Goal: Navigation & Orientation: Find specific page/section

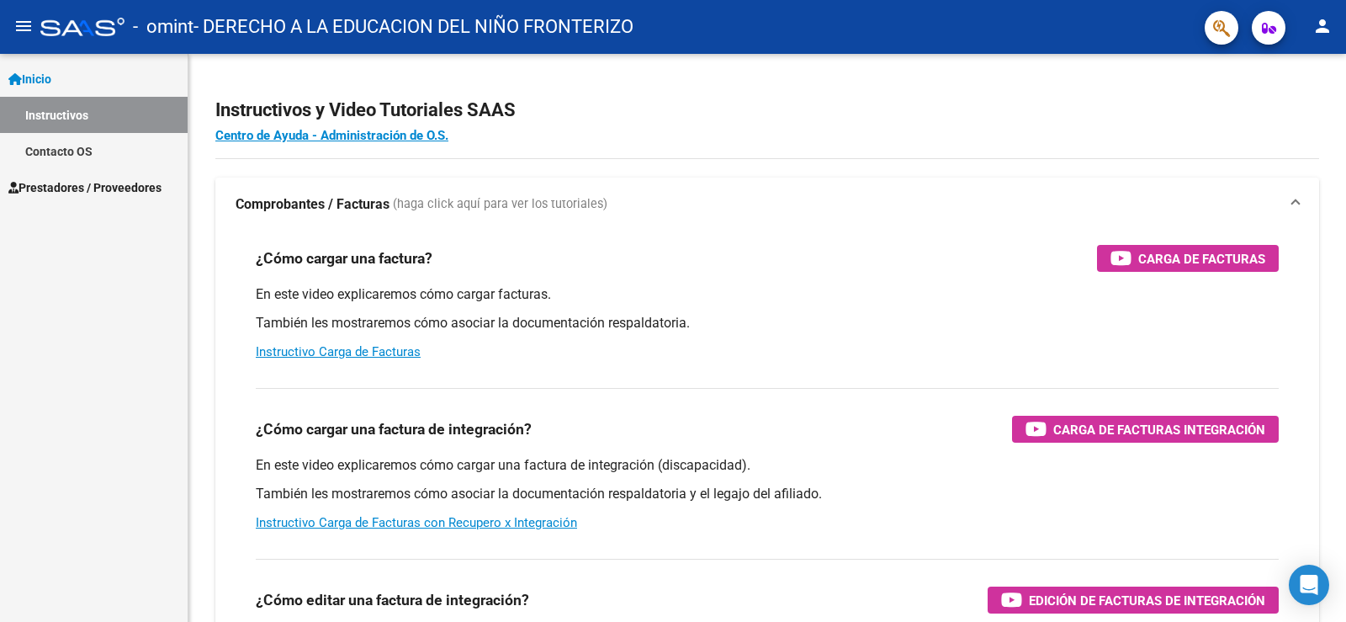
click at [141, 188] on span "Prestadores / Proveedores" at bounding box center [84, 187] width 153 height 19
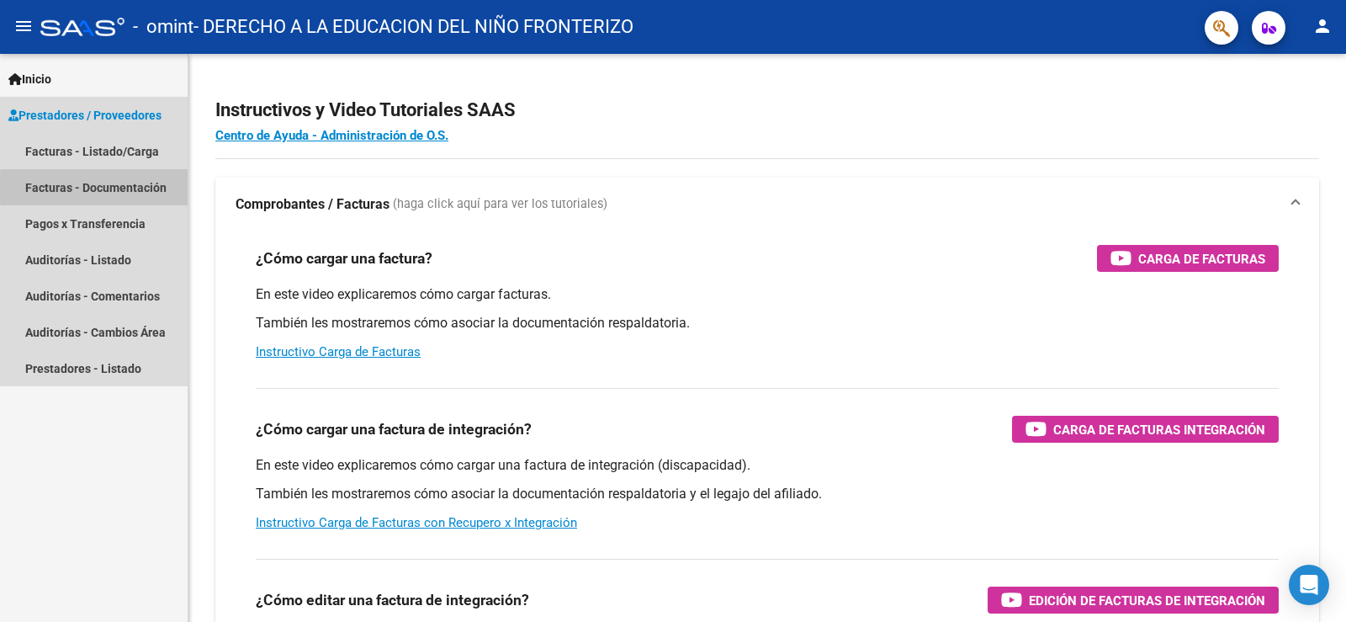
click at [141, 188] on link "Facturas - Documentación" at bounding box center [94, 187] width 188 height 36
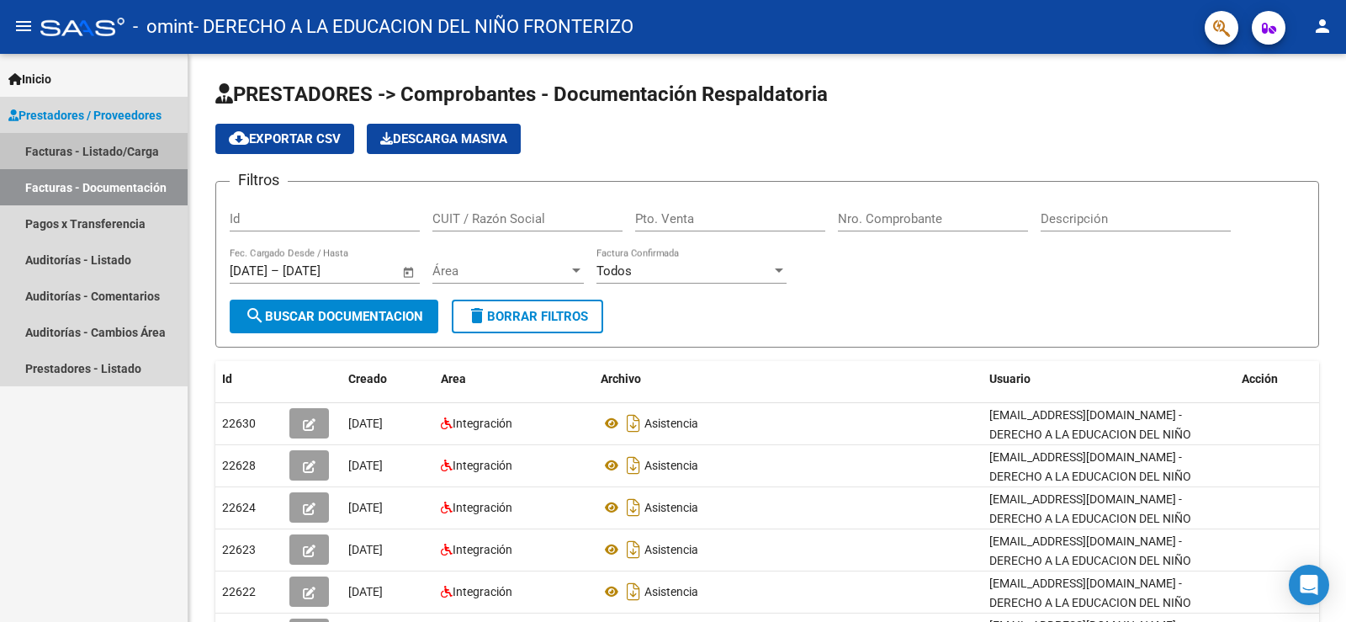
click at [121, 151] on link "Facturas - Listado/Carga" at bounding box center [94, 151] width 188 height 36
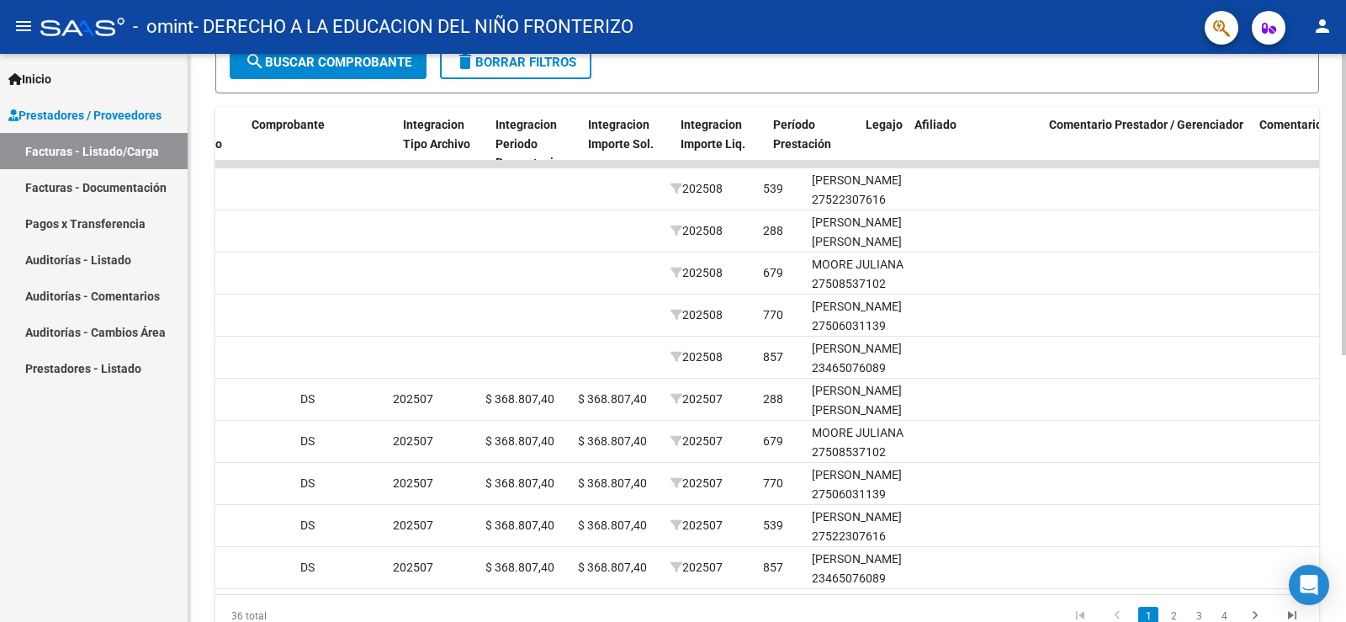
scroll to position [0, 1540]
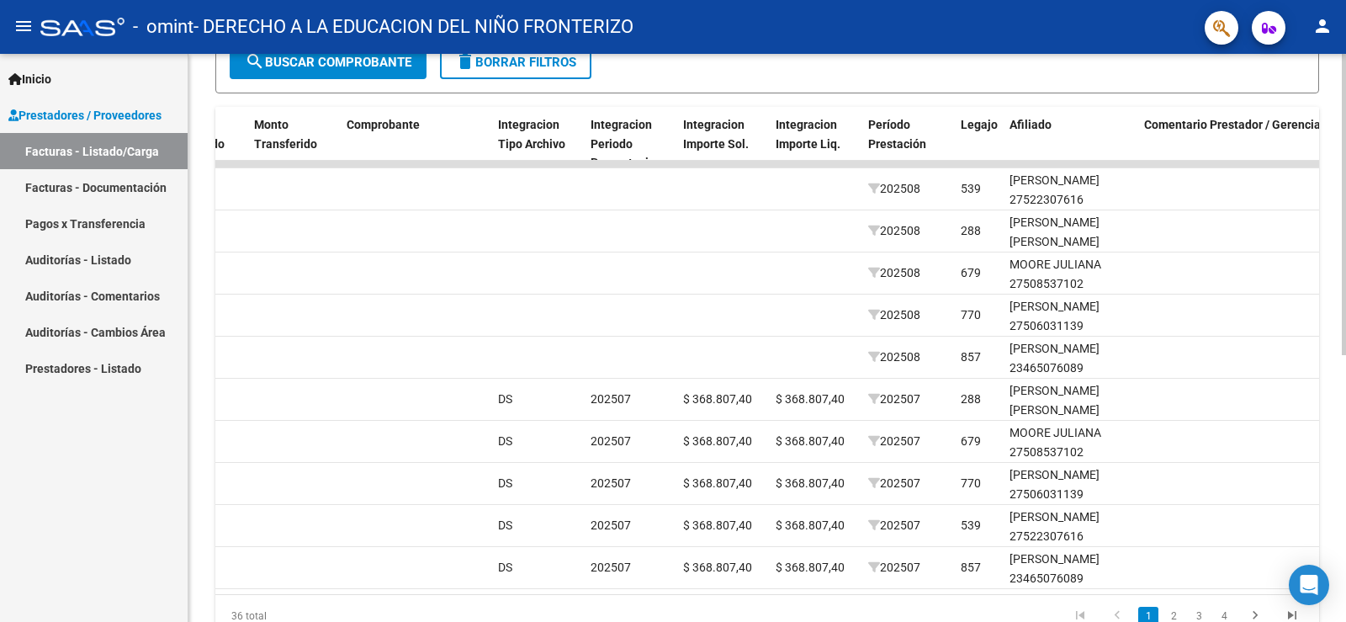
click at [954, 618] on datatable-pager "1 2 3 4" at bounding box center [876, 616] width 869 height 29
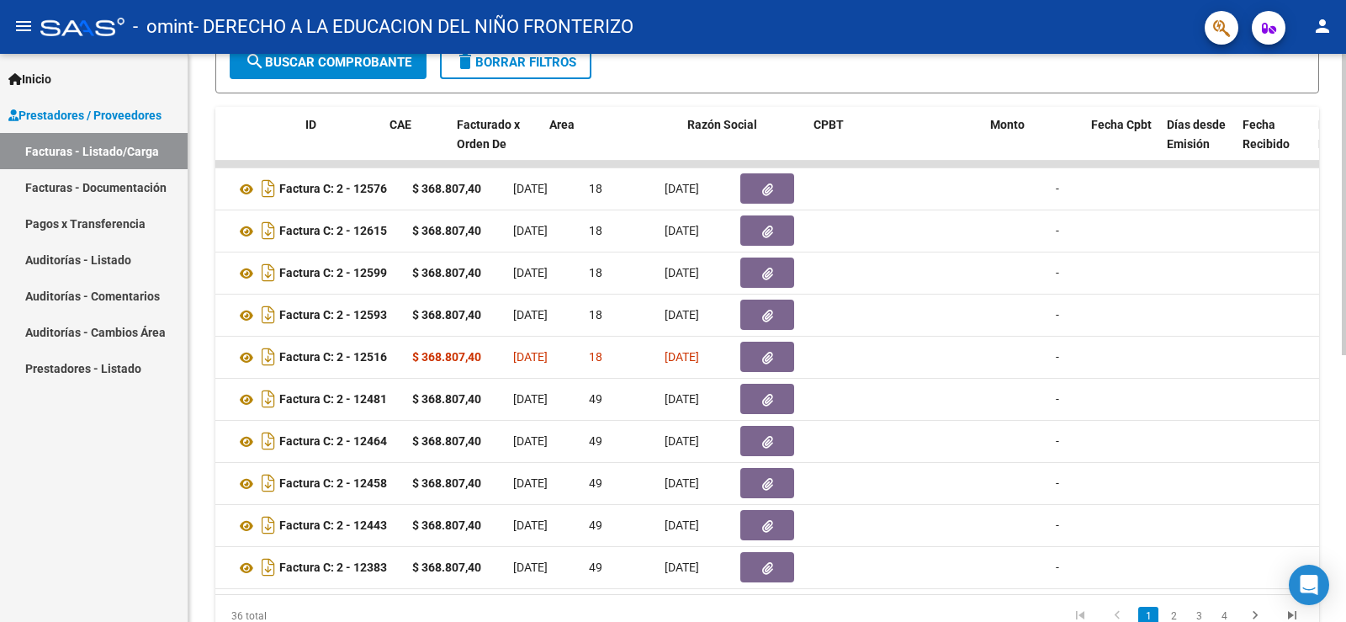
scroll to position [0, 0]
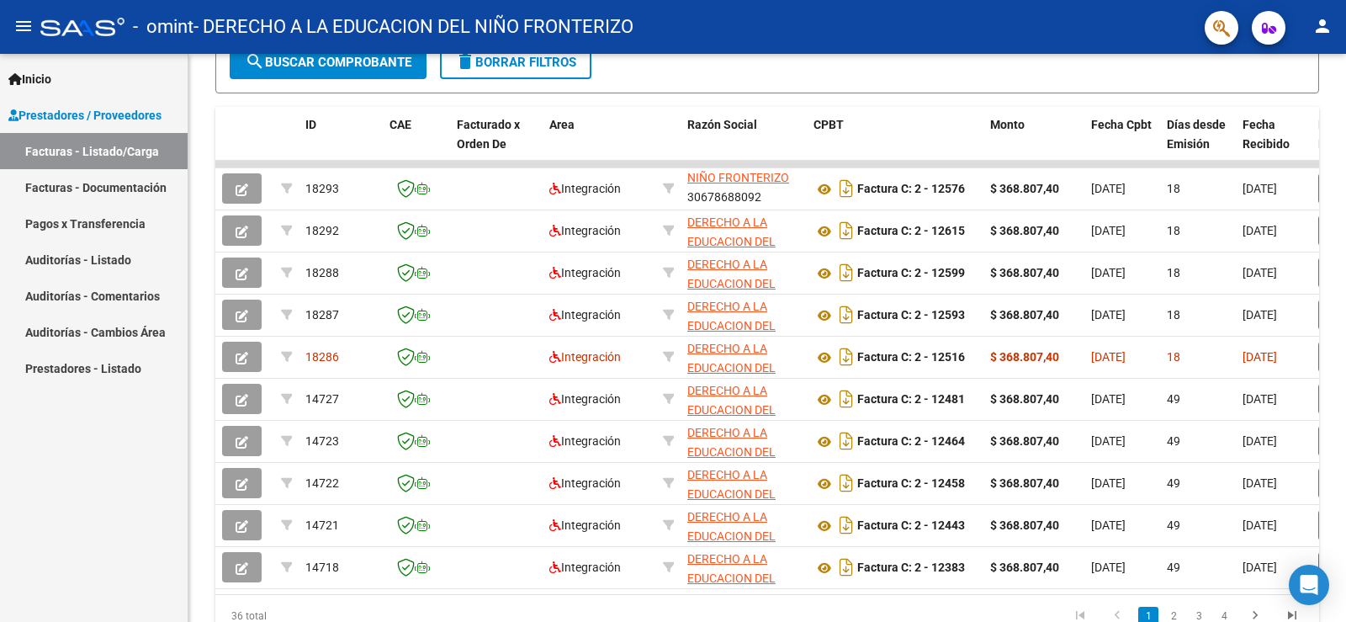
click at [112, 224] on link "Pagos x Transferencia" at bounding box center [94, 223] width 188 height 36
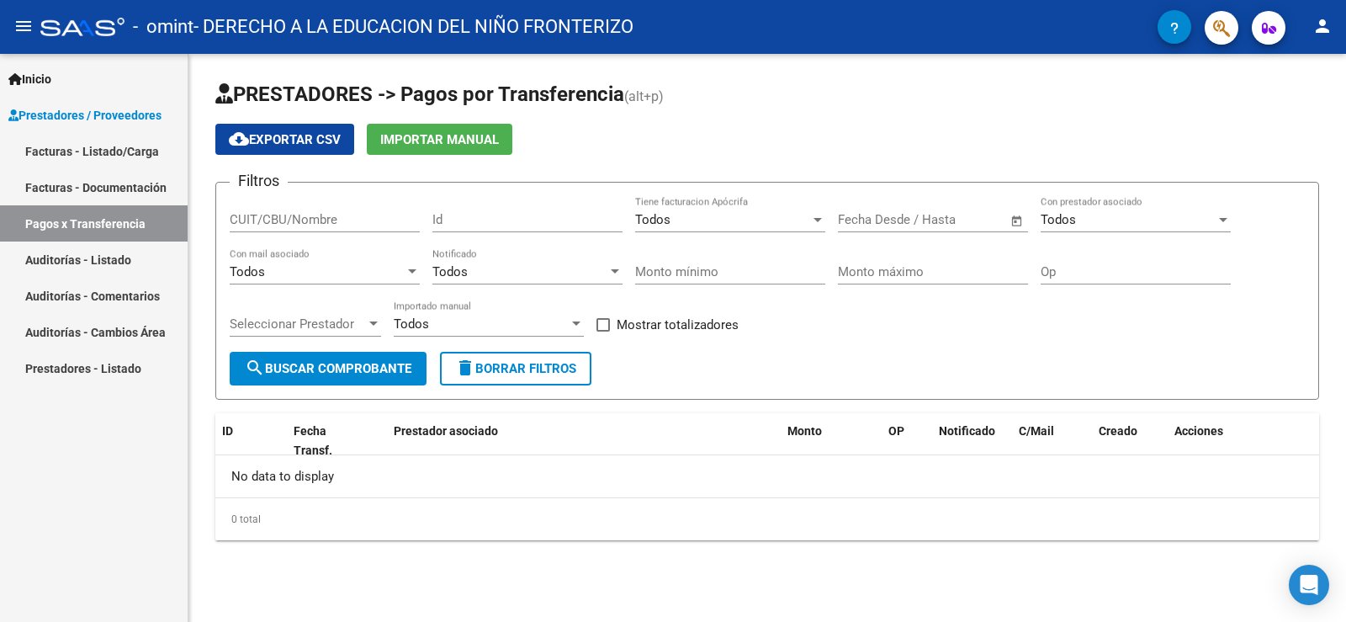
click at [119, 189] on link "Facturas - Documentación" at bounding box center [94, 187] width 188 height 36
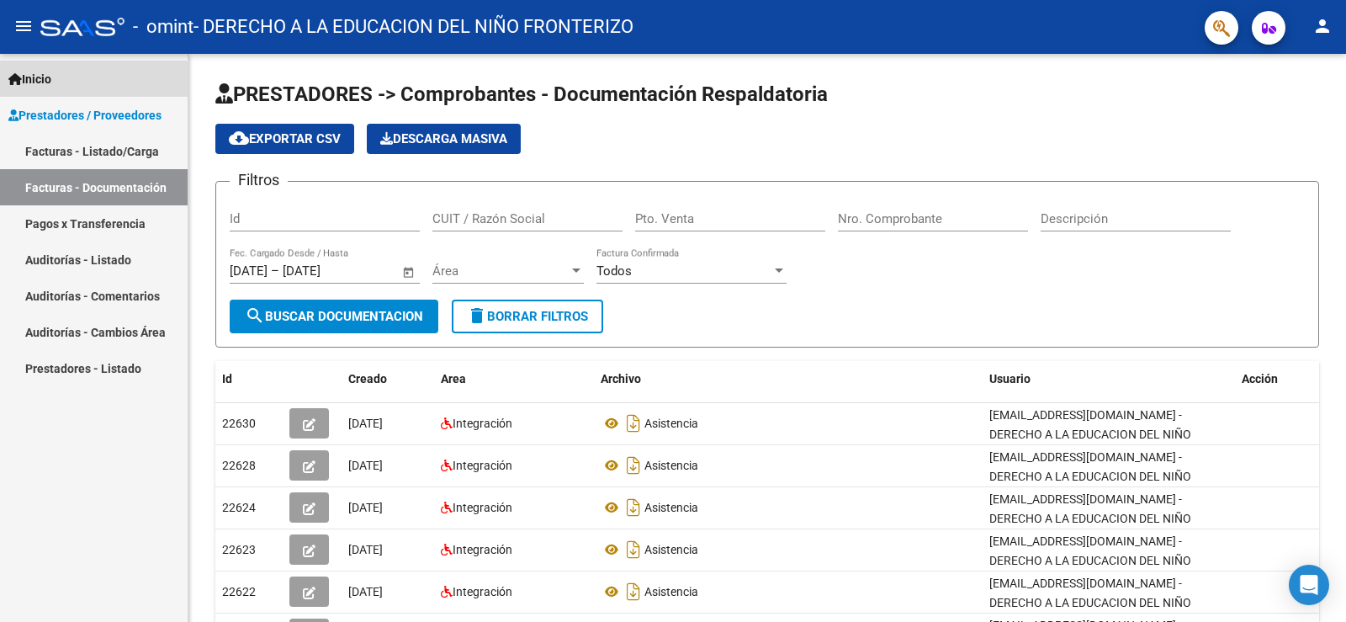
click at [42, 85] on span "Inicio" at bounding box center [29, 79] width 43 height 19
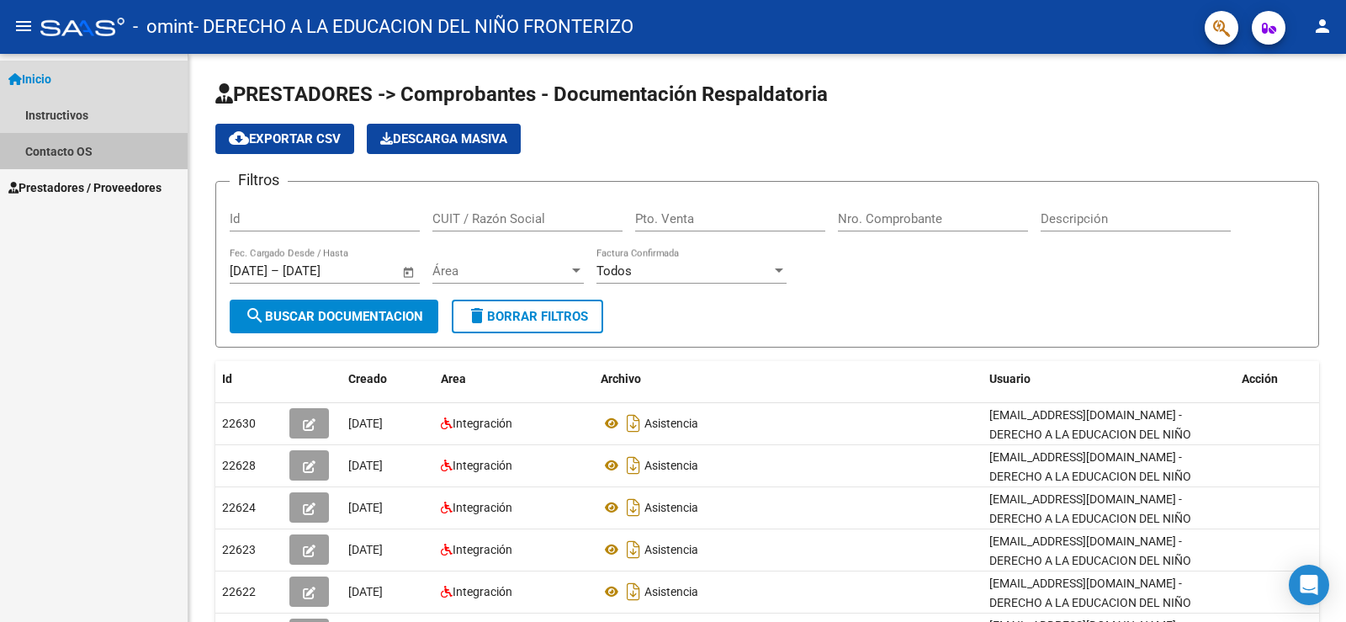
click at [69, 151] on link "Contacto OS" at bounding box center [94, 151] width 188 height 36
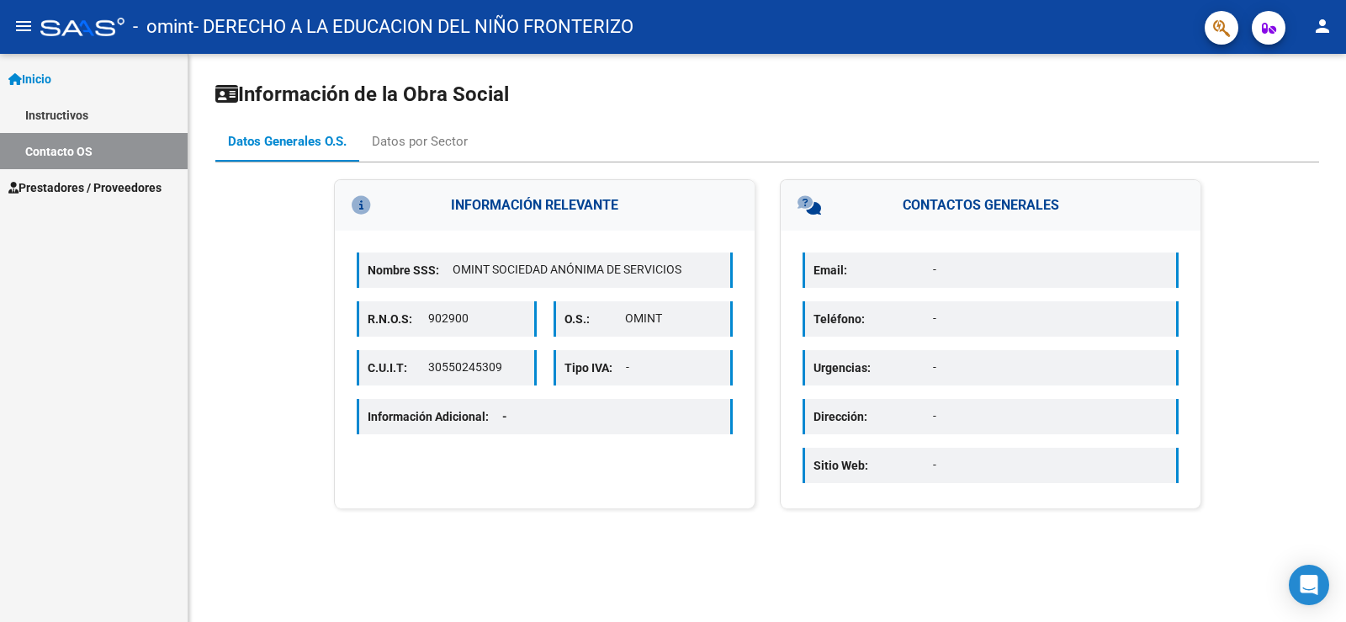
click at [84, 113] on link "Instructivos" at bounding box center [94, 115] width 188 height 36
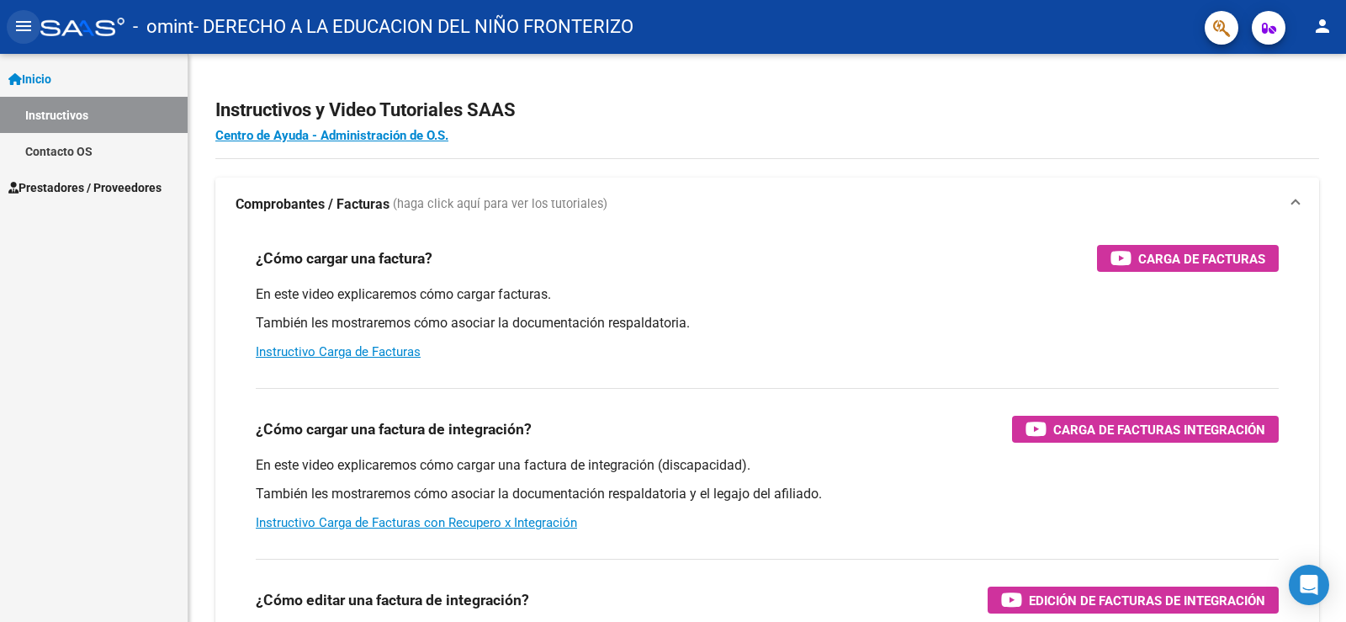
click at [21, 24] on mat-icon "menu" at bounding box center [23, 26] width 20 height 20
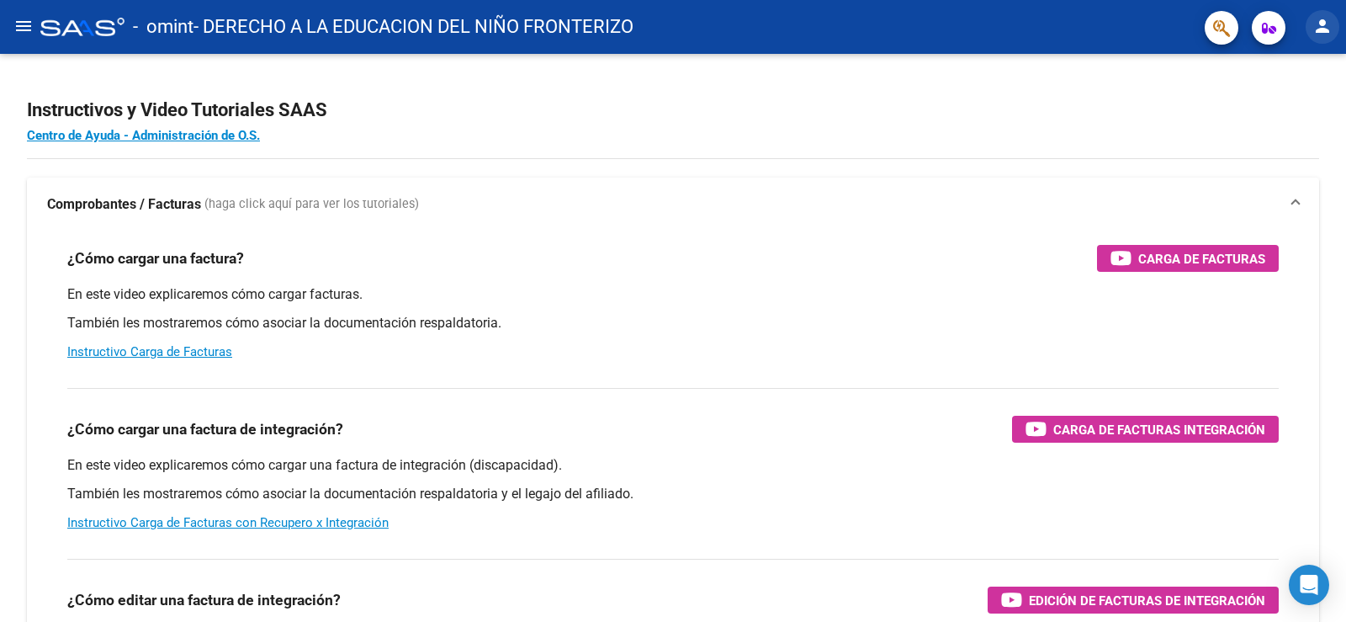
click at [1319, 21] on mat-icon "person" at bounding box center [1323, 26] width 20 height 20
click at [1288, 107] on button "exit_to_app Salir" at bounding box center [1288, 111] width 103 height 40
